Goal: Transaction & Acquisition: Purchase product/service

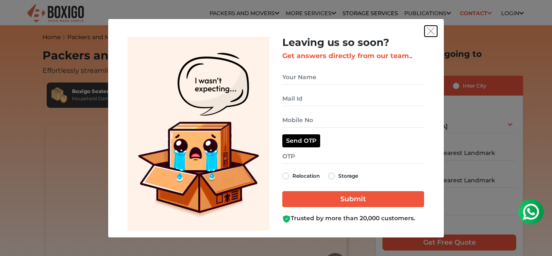
click at [430, 33] on img "get free quote dialog" at bounding box center [431, 31] width 8 height 8
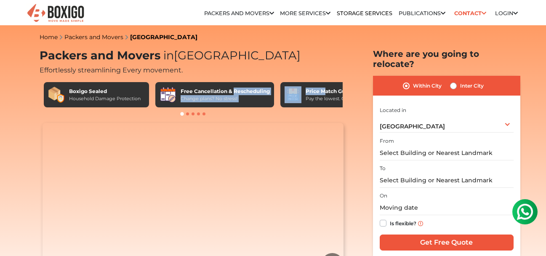
drag, startPoint x: 303, startPoint y: 94, endPoint x: 232, endPoint y: 94, distance: 70.3
click at [232, 94] on div "Boxigo Sealed Household Damage Protection Free Cancellation & Rescheduling Chan…" at bounding box center [193, 94] width 299 height 25
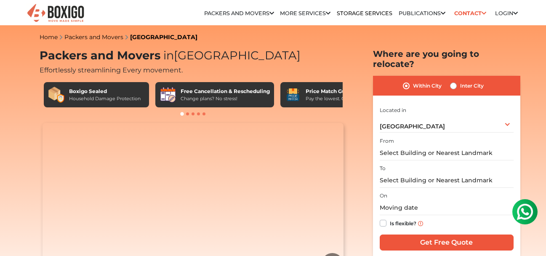
click at [304, 74] on h2 "Effortlessly streamlining Every movement." at bounding box center [193, 69] width 307 height 10
click at [187, 114] on span at bounding box center [187, 113] width 3 height 3
click at [194, 114] on div at bounding box center [193, 113] width 307 height 8
click at [199, 114] on span at bounding box center [198, 113] width 3 height 3
click at [209, 114] on div at bounding box center [193, 113] width 307 height 8
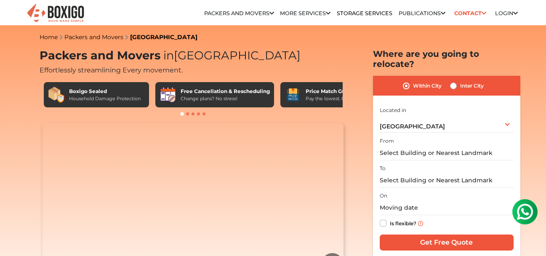
click at [202, 115] on div at bounding box center [193, 113] width 307 height 8
click at [372, 14] on link "Storage Services" at bounding box center [365, 13] width 56 height 6
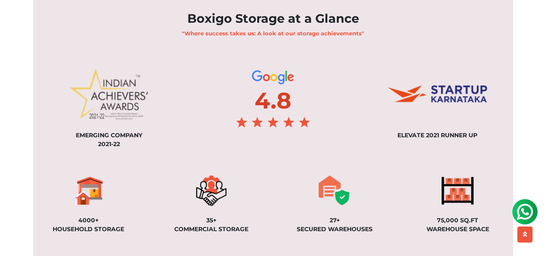
scroll to position [699, 0]
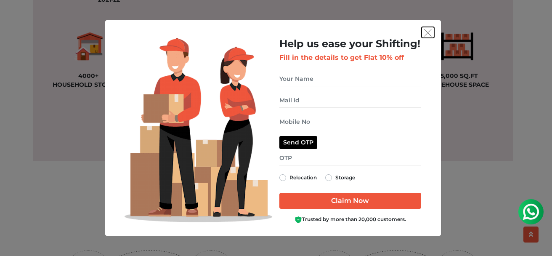
click at [428, 32] on img "get free quote dialog" at bounding box center [428, 33] width 8 height 8
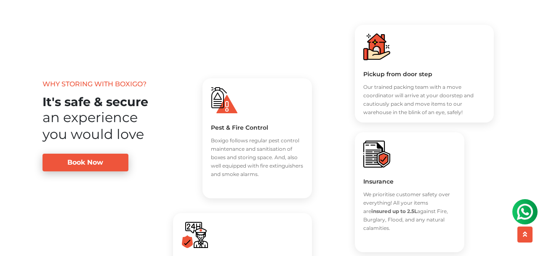
scroll to position [948, 0]
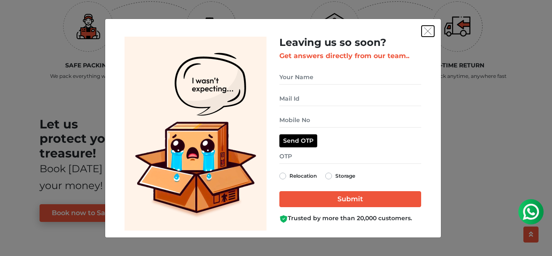
click at [431, 29] on img "get free quote dialog" at bounding box center [428, 31] width 8 height 8
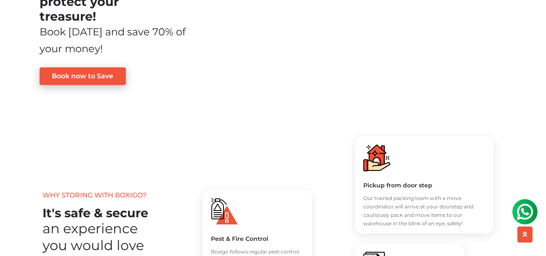
scroll to position [1067, 0]
